Goal: Task Accomplishment & Management: Use online tool/utility

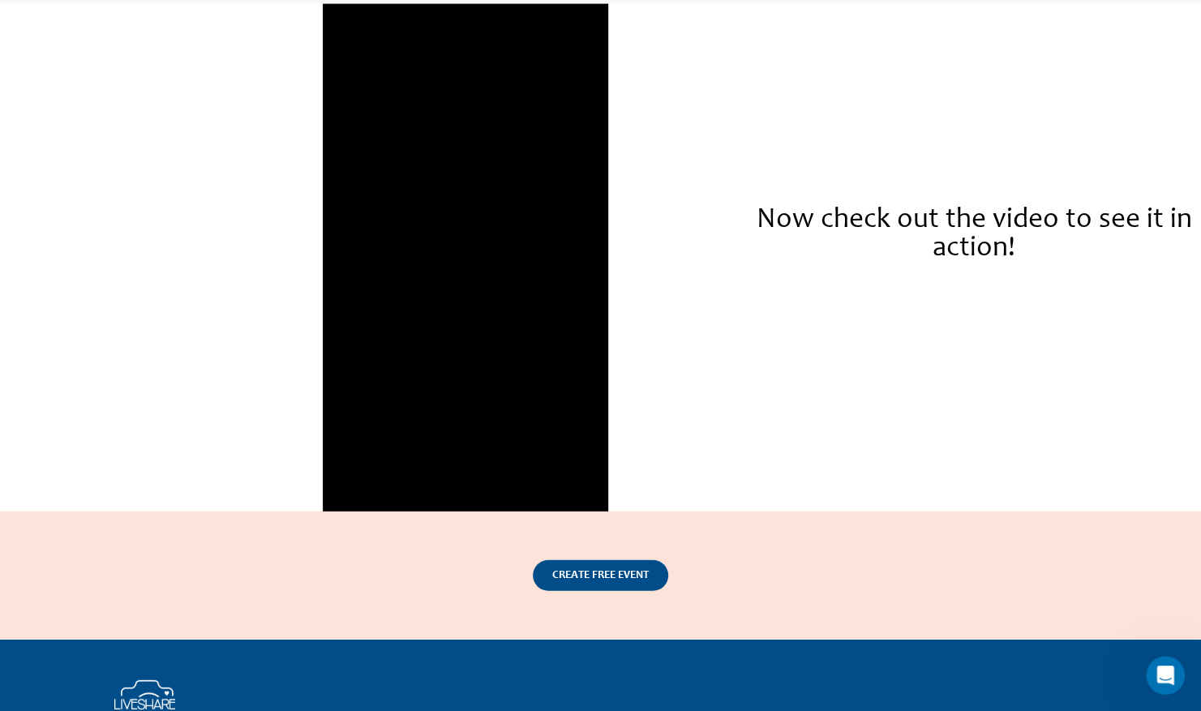
scroll to position [2241, 0]
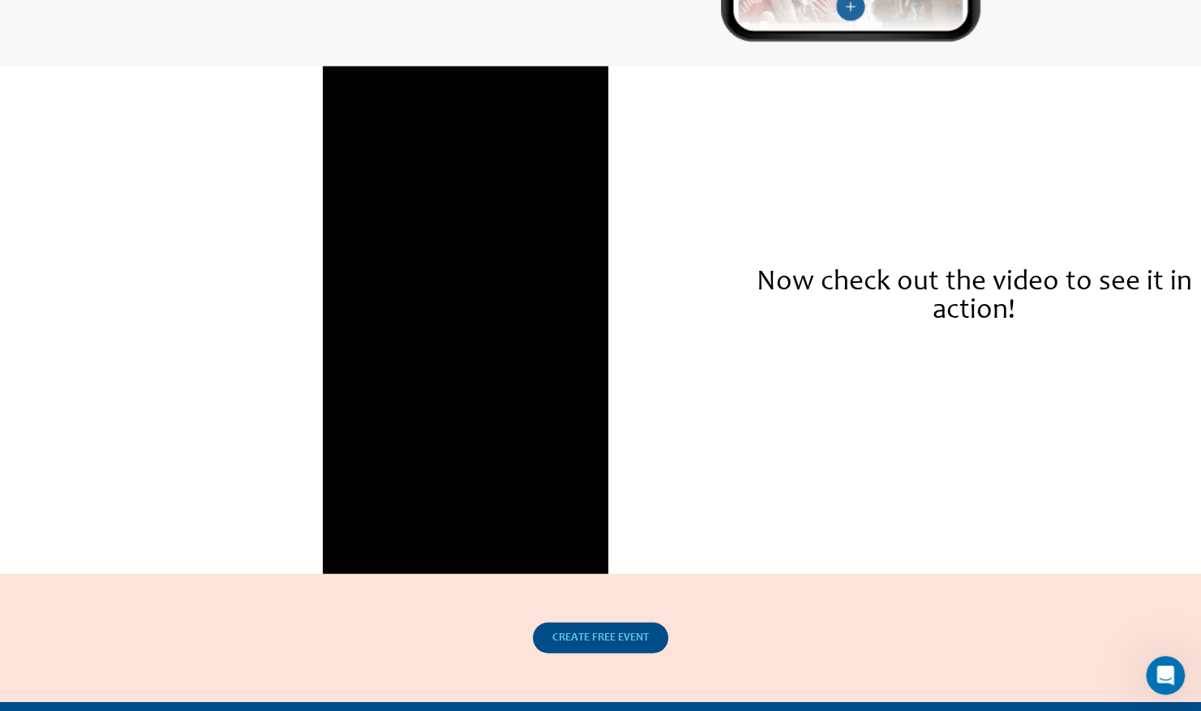
click at [597, 651] on link "CREATE FREE EVENT" at bounding box center [600, 638] width 135 height 31
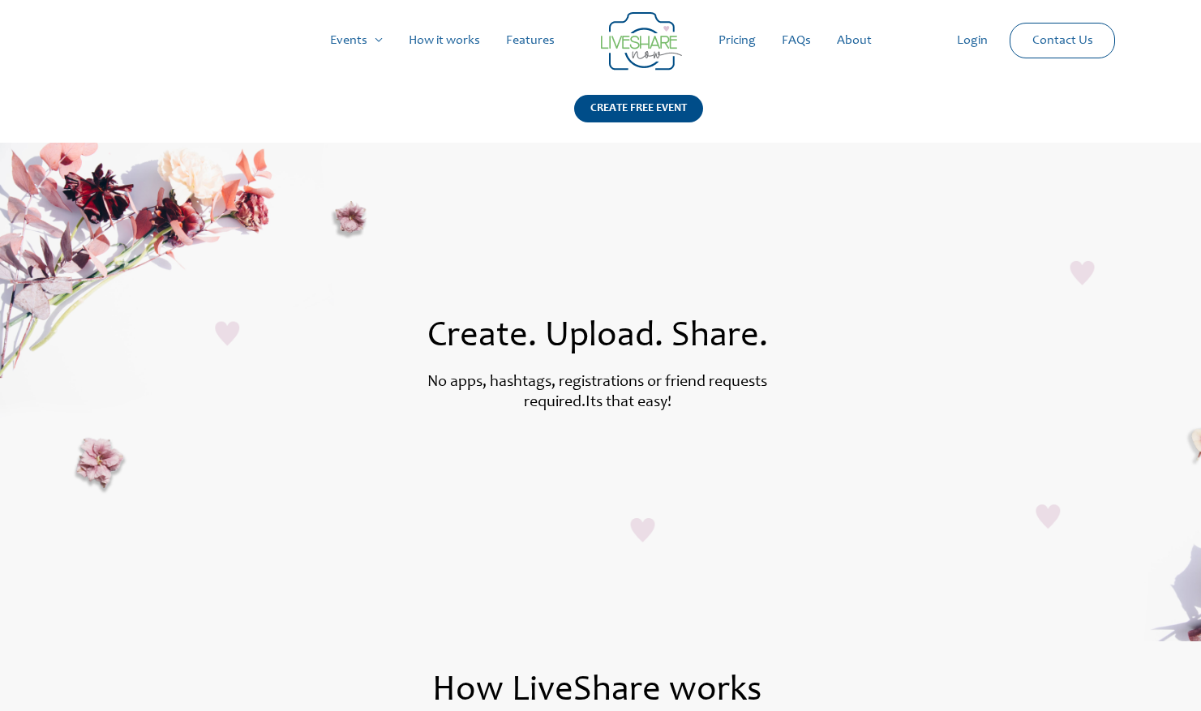
scroll to position [2241, 0]
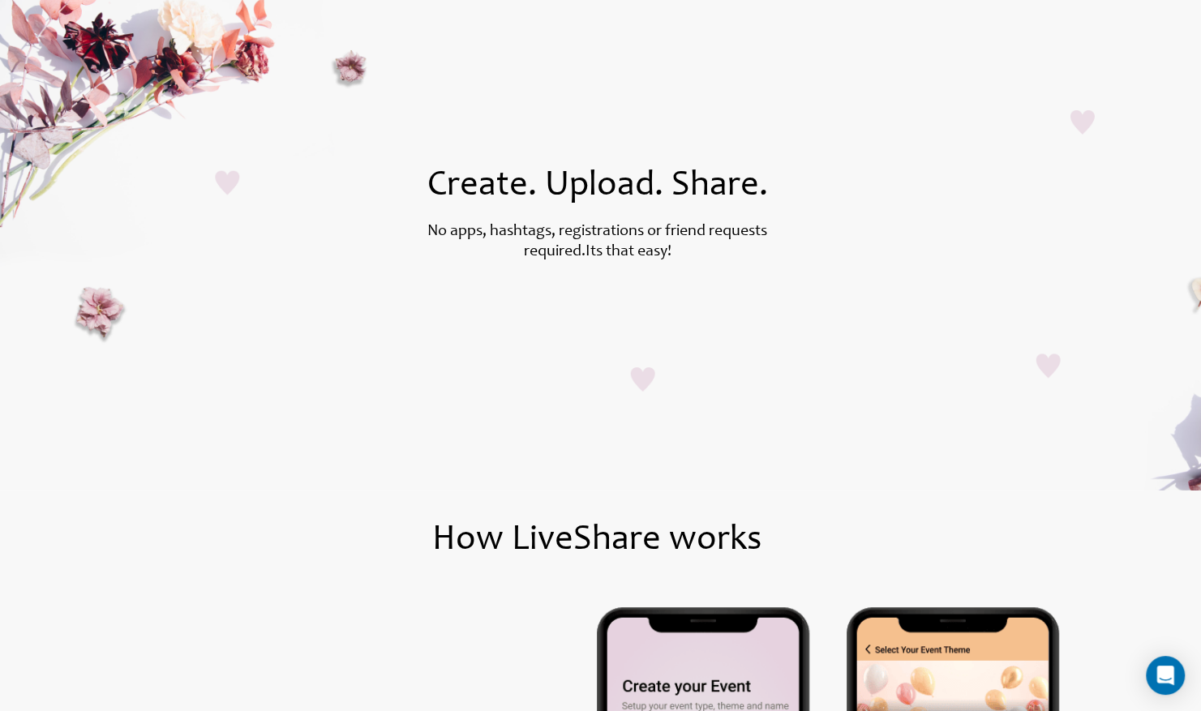
scroll to position [151, 0]
click at [482, 490] on section "Create. Upload. Share. No apps, hashtags, registrations or friend requests requ…" at bounding box center [600, 241] width 1201 height 499
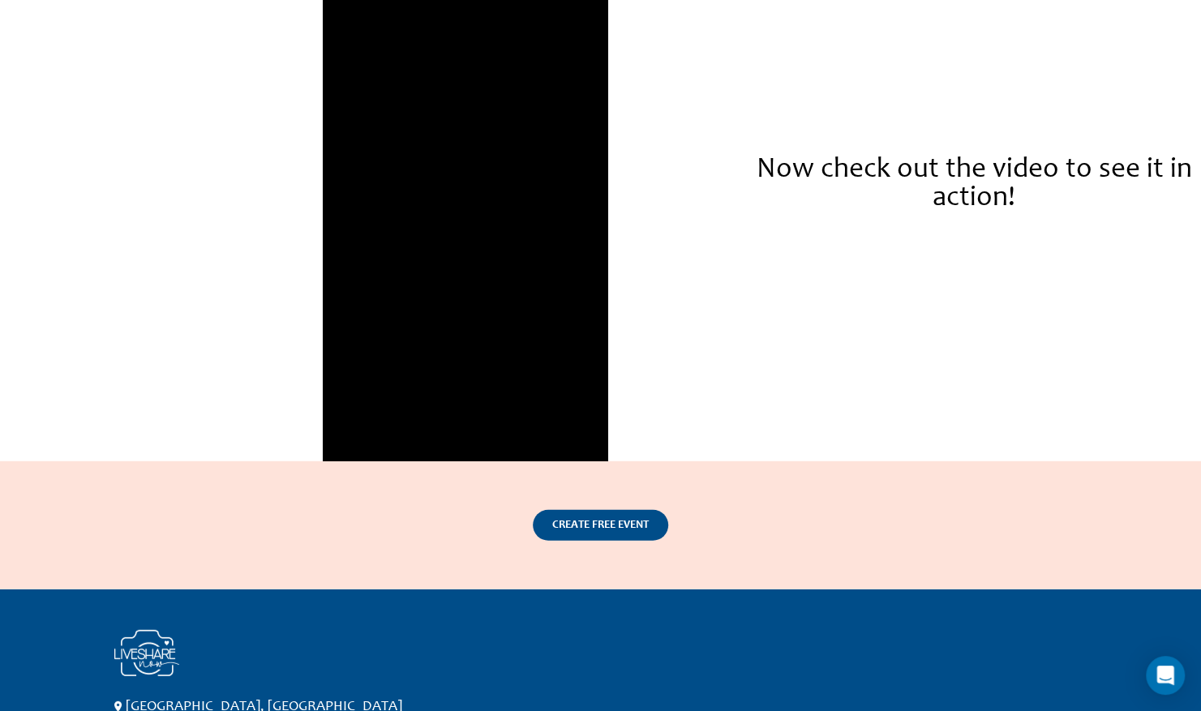
scroll to position [2354, 0]
click at [590, 535] on link "CREATE FREE EVENT" at bounding box center [600, 525] width 135 height 31
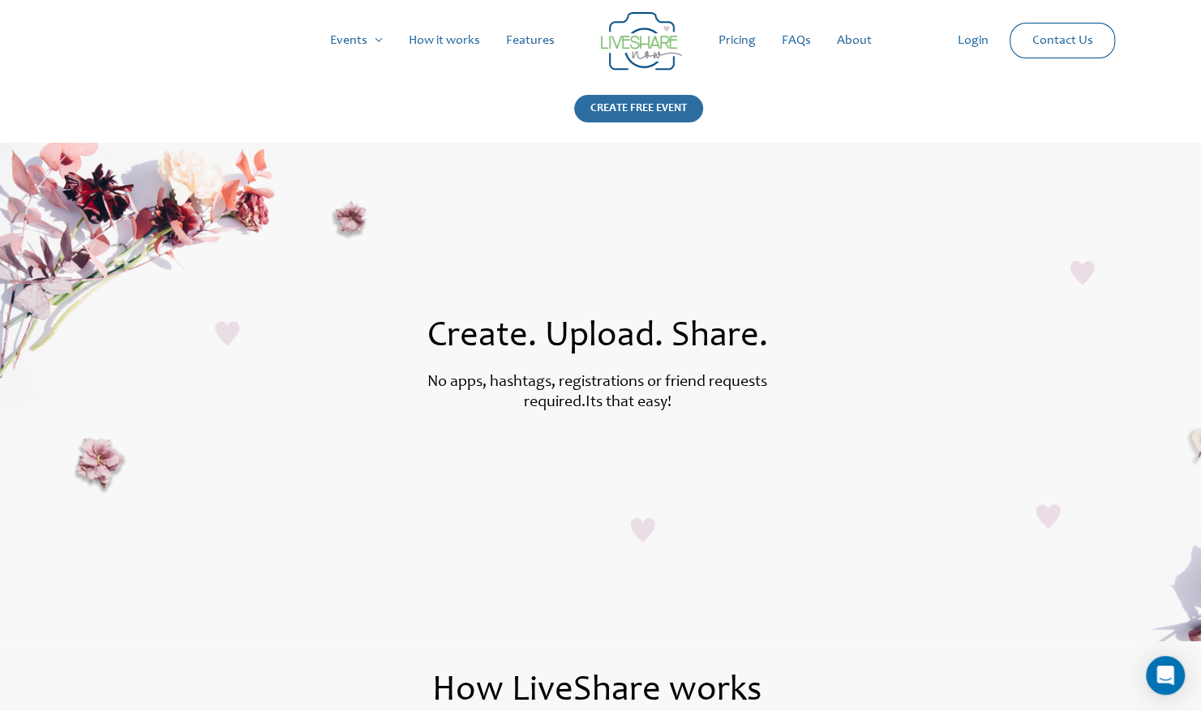
click at [683, 107] on div "CREATE FREE EVENT" at bounding box center [638, 109] width 129 height 28
